Goal: Task Accomplishment & Management: Manage account settings

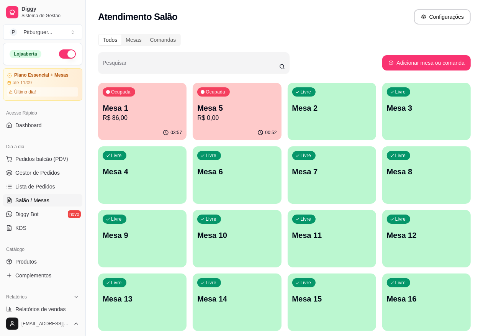
click at [123, 124] on div "Ocupada Mesa 1 R$ 86,00" at bounding box center [142, 104] width 88 height 42
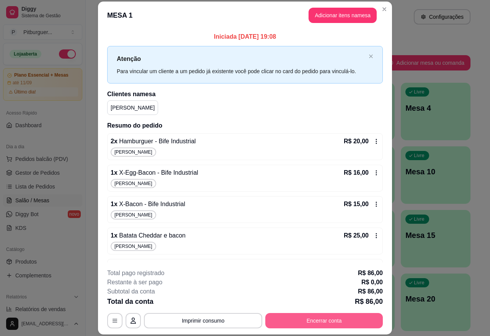
click at [314, 318] on button "Encerrar conta" at bounding box center [323, 320] width 117 height 15
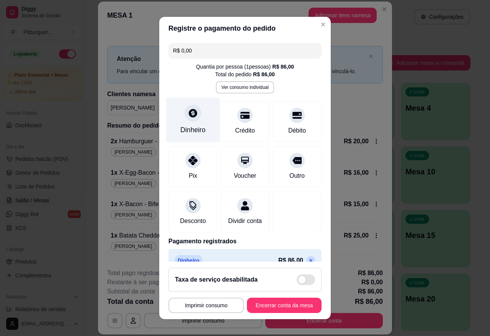
click at [194, 125] on div "Dinheiro" at bounding box center [192, 130] width 25 height 10
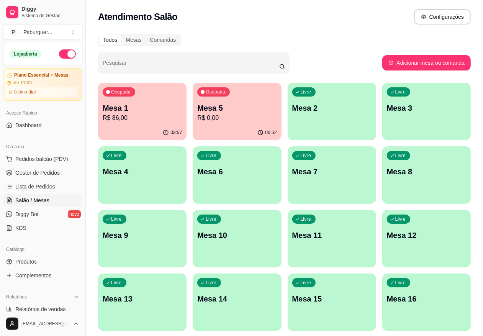
click at [140, 111] on p "Mesa 1" at bounding box center [142, 108] width 79 height 11
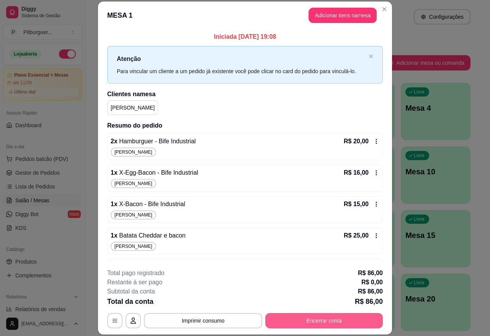
click at [312, 323] on button "Encerrar conta" at bounding box center [323, 320] width 117 height 15
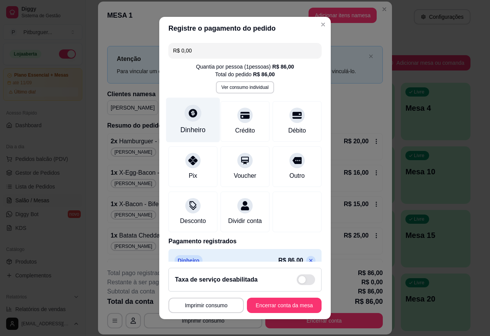
click at [177, 121] on div "Dinheiro" at bounding box center [193, 120] width 54 height 45
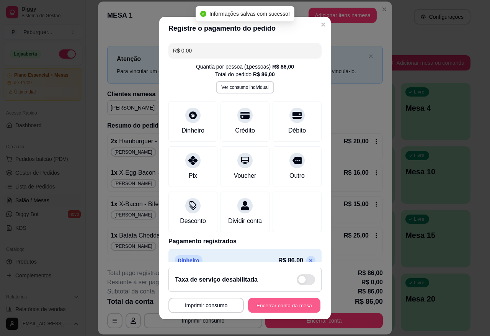
click at [285, 303] on button "Encerrar conta da mesa" at bounding box center [284, 305] width 72 height 15
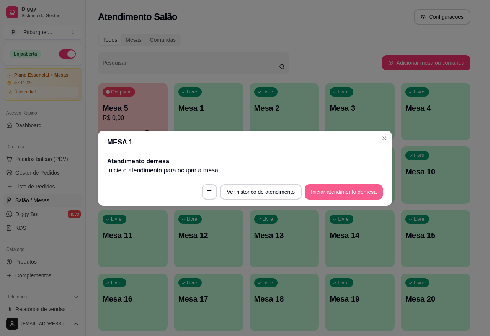
click at [328, 194] on button "Iniciar atendimento de mesa" at bounding box center [344, 191] width 78 height 15
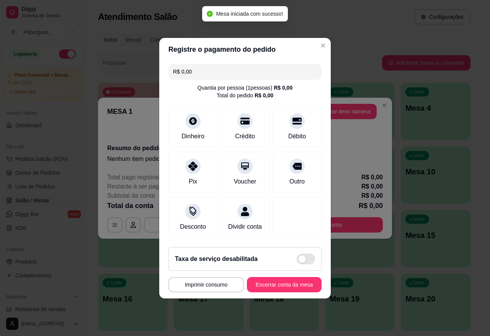
click at [318, 38] on header "Registre o pagamento do pedido" at bounding box center [244, 49] width 171 height 23
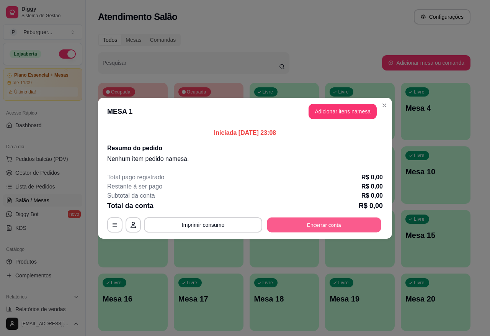
click at [326, 223] on button "Encerrar conta" at bounding box center [324, 224] width 114 height 15
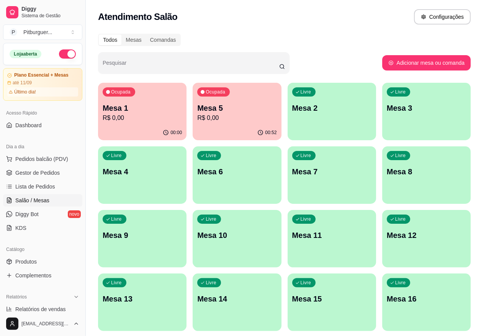
click at [115, 113] on p "R$ 0,00" at bounding box center [142, 117] width 79 height 9
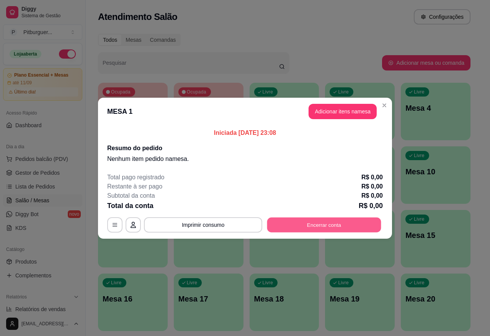
click at [342, 223] on button "Encerrar conta" at bounding box center [324, 224] width 114 height 15
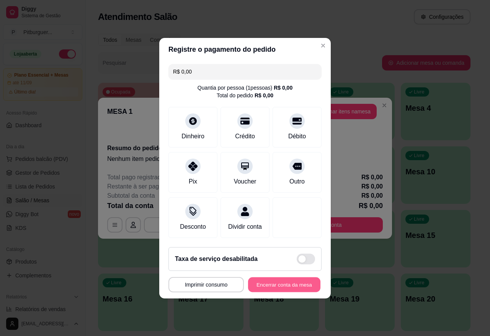
click at [285, 289] on button "Encerrar conta da mesa" at bounding box center [284, 284] width 72 height 15
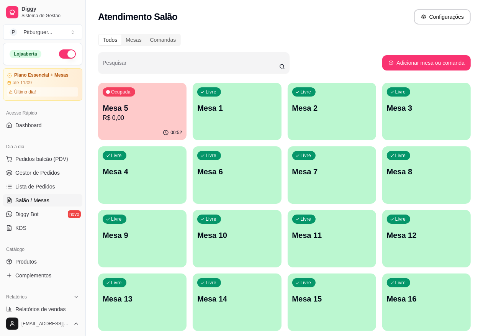
click at [108, 105] on p "Mesa 5" at bounding box center [142, 108] width 79 height 11
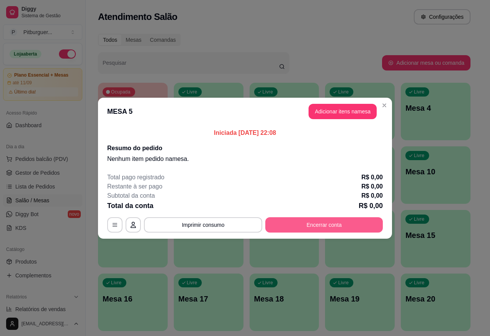
click at [331, 224] on button "Encerrar conta" at bounding box center [323, 224] width 117 height 15
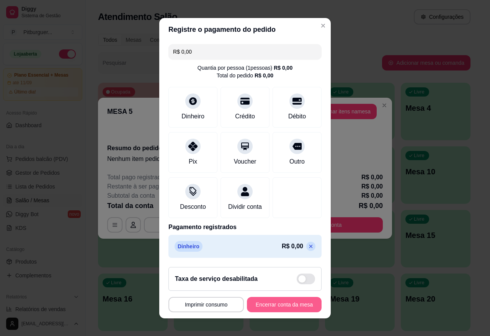
click at [270, 300] on button "Encerrar conta da mesa" at bounding box center [284, 304] width 75 height 15
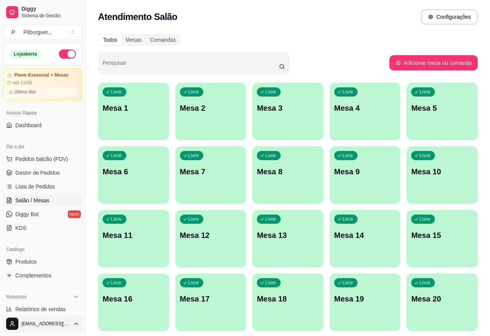
click at [44, 314] on body "Diggy Sistema de Gestão P Pitburguer ... Loja aberta Plano Essencial + Mesas at…" at bounding box center [245, 168] width 490 height 336
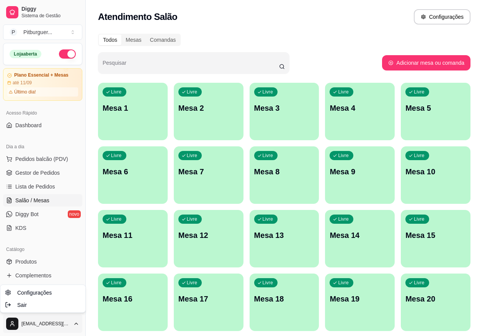
click at [50, 226] on html "Diggy Sistema de Gestão P Pitburguer ... Loja aberta Plano Essencial + Mesas at…" at bounding box center [245, 168] width 490 height 336
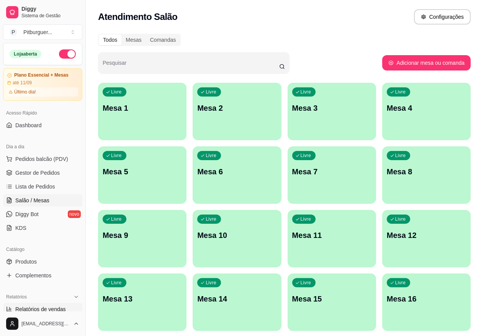
click at [33, 303] on link "Relatórios de vendas" at bounding box center [42, 309] width 79 height 12
select select "ALL"
select select "0"
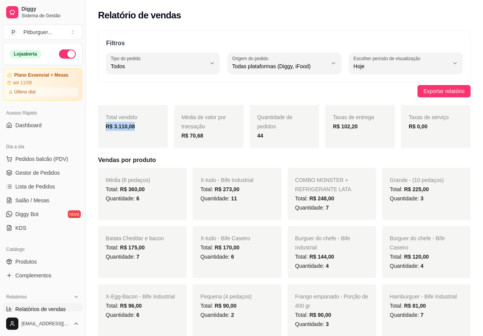
drag, startPoint x: 143, startPoint y: 130, endPoint x: 100, endPoint y: 124, distance: 44.1
click at [100, 124] on div "Total vendido R$ 3.110,08" at bounding box center [133, 126] width 70 height 43
click at [35, 155] on span "Pedidos balcão (PDV)" at bounding box center [41, 159] width 53 height 8
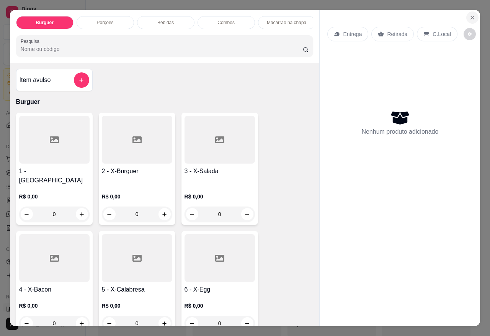
click at [471, 15] on icon "Close" at bounding box center [472, 18] width 6 height 6
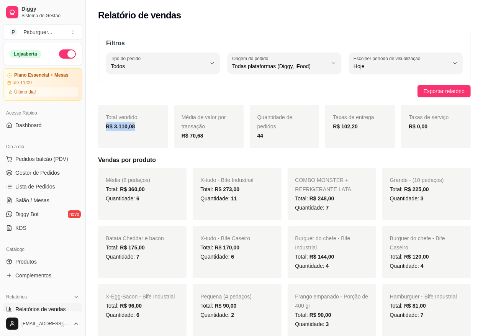
drag, startPoint x: 140, startPoint y: 121, endPoint x: 138, endPoint y: 130, distance: 8.9
click at [138, 130] on div "Total vendido R$ 3.110,08" at bounding box center [133, 126] width 70 height 43
click at [98, 90] on div "Exportar relatório" at bounding box center [284, 91] width 372 height 12
click at [45, 160] on span "Pedidos balcão (PDV)" at bounding box center [41, 159] width 53 height 8
click at [48, 167] on link "Gestor de Pedidos" at bounding box center [42, 172] width 79 height 12
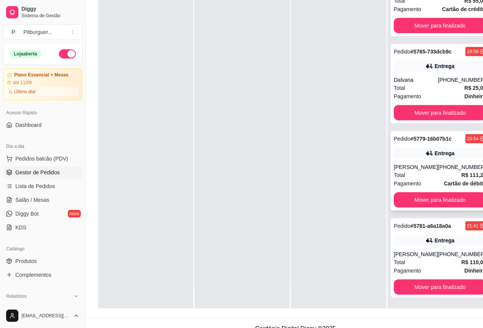
scroll to position [124, 0]
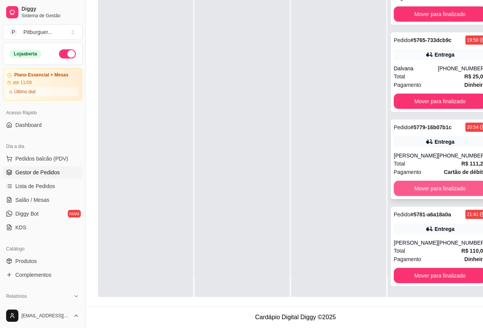
click at [418, 181] on button "Mover para finalizado" at bounding box center [439, 188] width 92 height 15
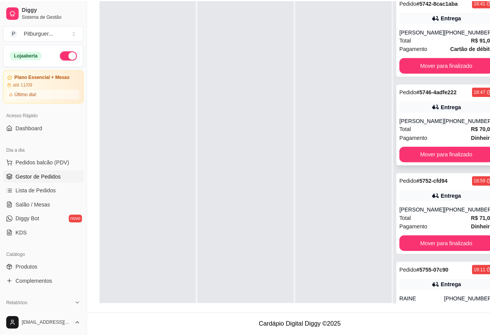
scroll to position [0, 0]
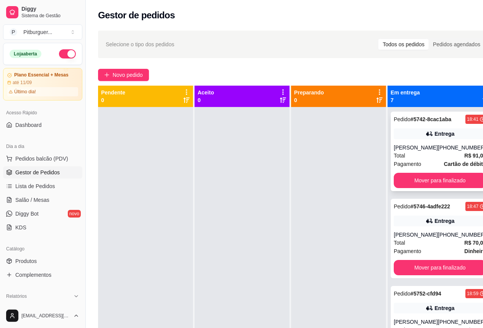
click at [410, 152] on div "Pedido # 5742-8cac1aba 18:41 Entrega [PERSON_NAME] [PHONE_NUMBER] Total R$ 91,0…" at bounding box center [439, 152] width 98 height 80
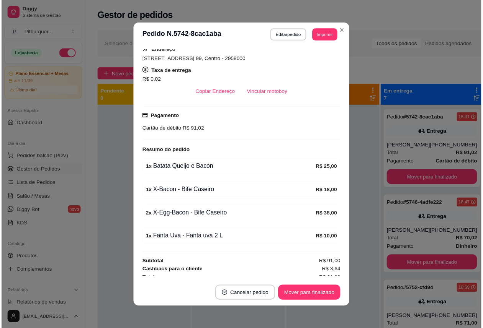
scroll to position [149, 0]
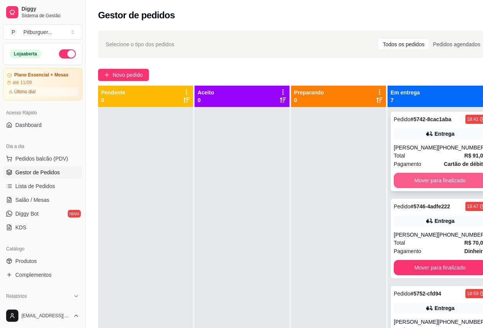
click at [427, 188] on button "Mover para finalizado" at bounding box center [439, 180] width 92 height 15
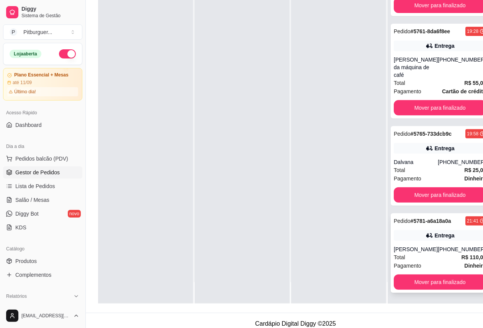
scroll to position [124, 0]
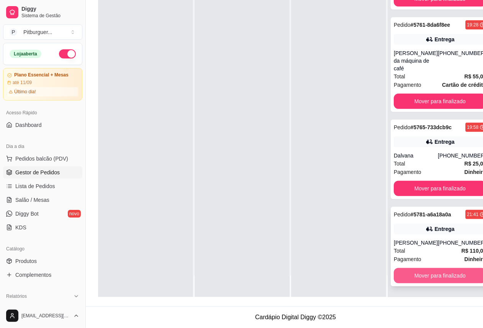
click at [416, 272] on button "Mover para finalizado" at bounding box center [439, 275] width 92 height 15
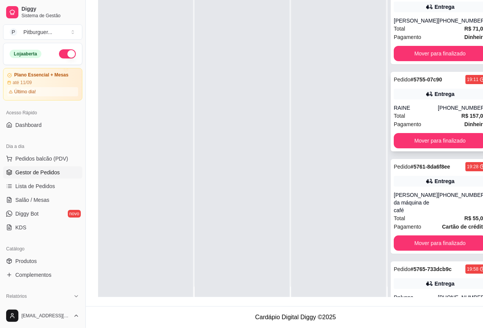
scroll to position [0, 0]
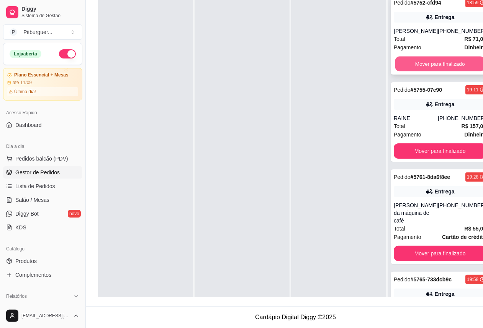
click at [445, 59] on button "Mover para finalizado" at bounding box center [440, 64] width 90 height 15
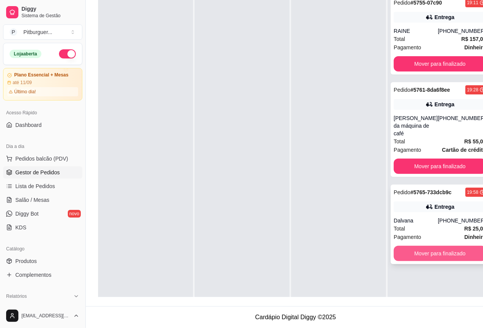
click at [437, 246] on button "Mover para finalizado" at bounding box center [439, 253] width 92 height 15
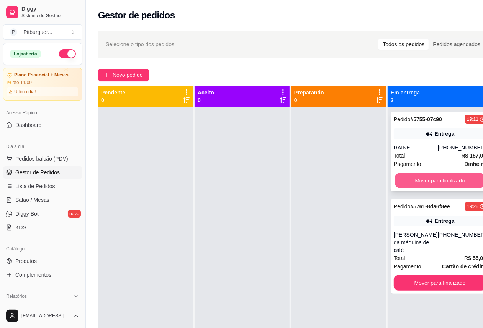
click at [435, 179] on button "Mover para finalizado" at bounding box center [440, 180] width 90 height 15
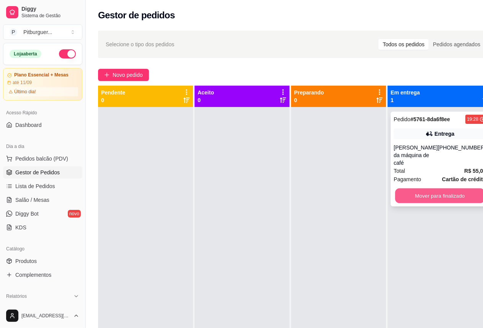
click at [424, 189] on button "Mover para finalizado" at bounding box center [440, 196] width 90 height 15
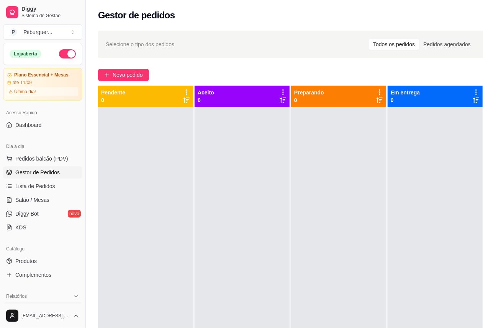
click at [42, 309] on span "Relatórios de vendas" at bounding box center [40, 309] width 51 height 8
select select "ALL"
select select "0"
